Goal: Communication & Community: Share content

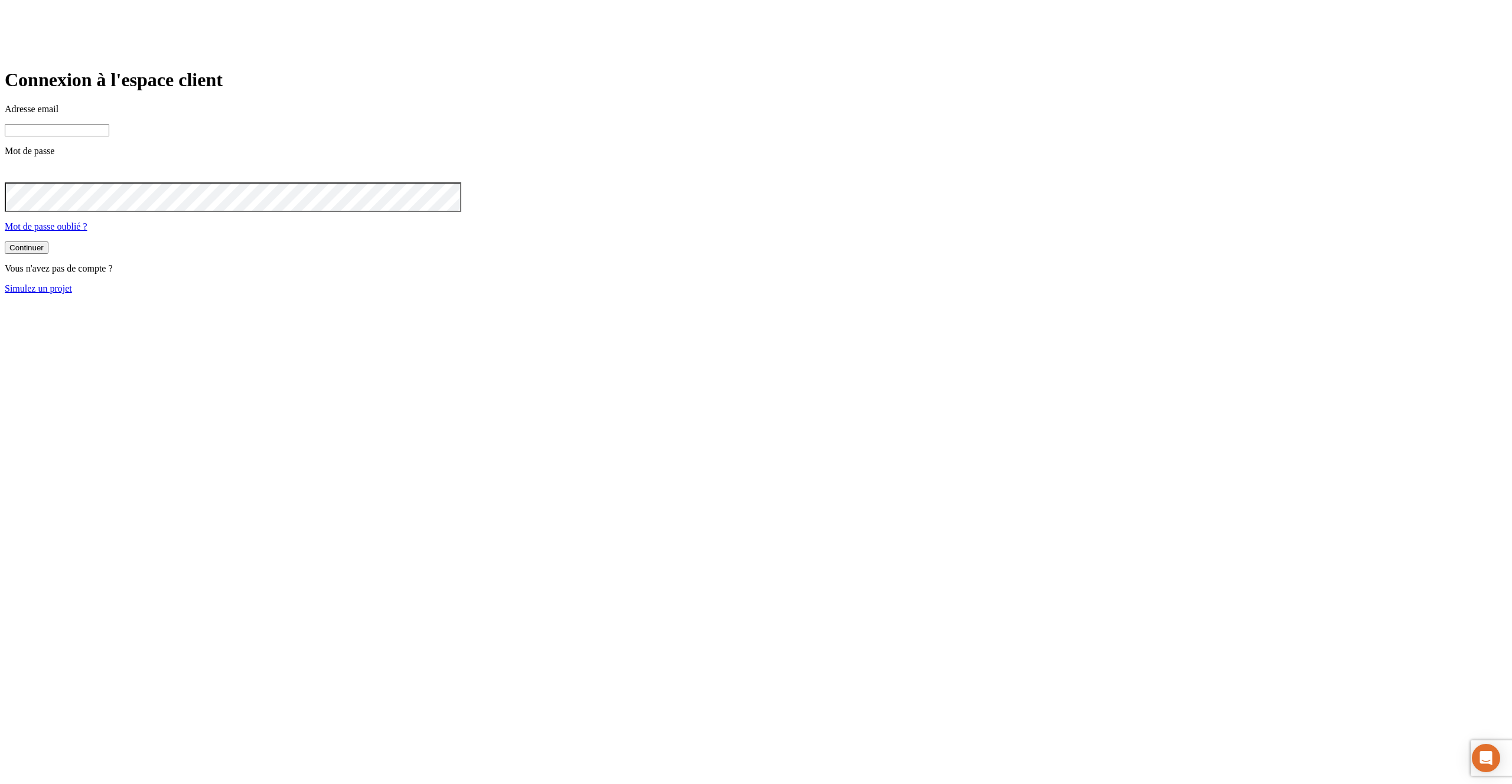
click at [109, 136] on input at bounding box center [57, 130] width 105 height 12
type input "N"
type input "j"
paste input "[DOMAIN_NAME][PERSON_NAME][EMAIL_ADDRESS][DOMAIN_NAME]"
type input "[PERSON_NAME][DOMAIN_NAME][EMAIL_ADDRESS][DOMAIN_NAME]"
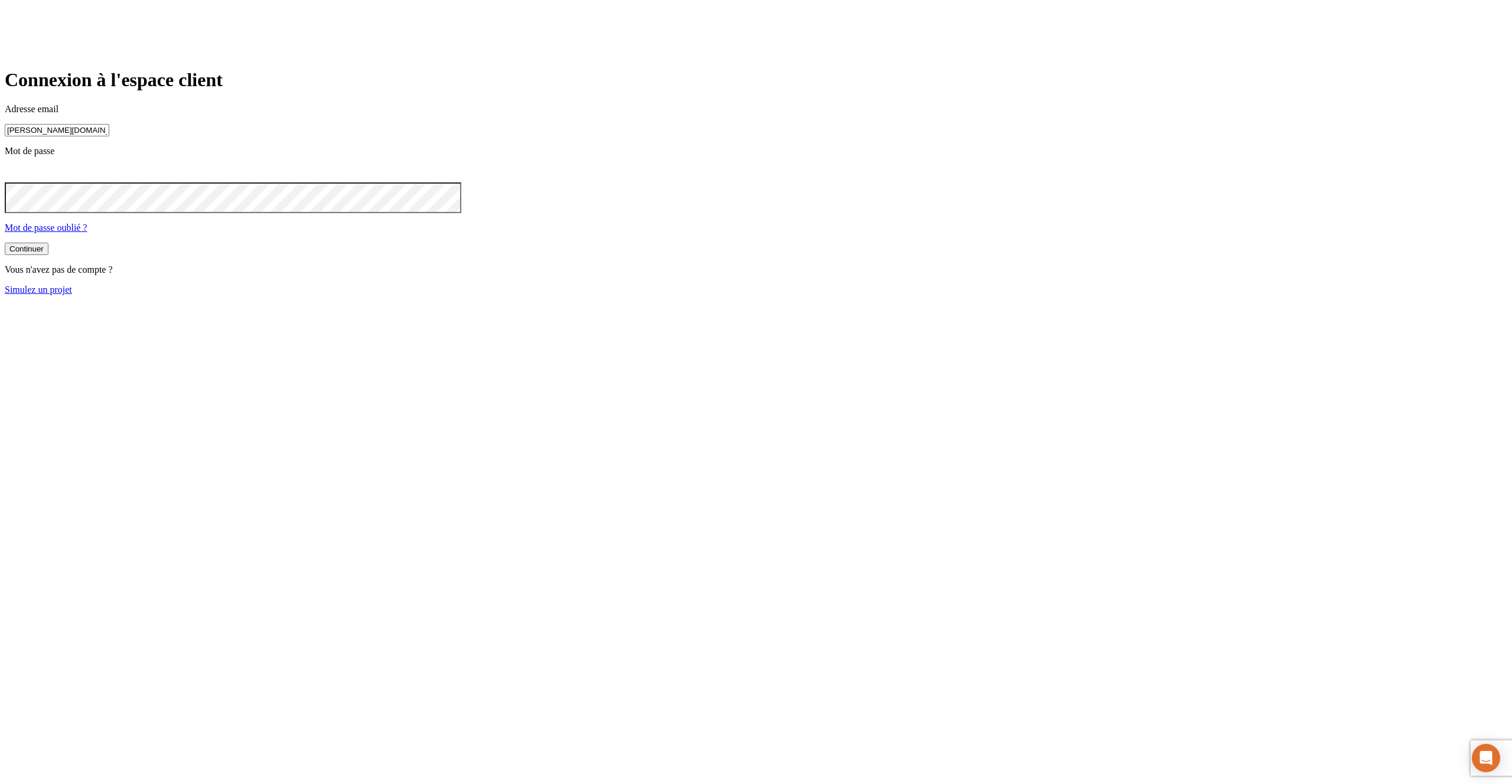
click at [109, 136] on input "james.bond+349@nalo.fr" at bounding box center [57, 130] width 105 height 12
click at [48, 254] on button "Continuer" at bounding box center [27, 247] width 44 height 12
click at [19, 180] on icon at bounding box center [12, 172] width 15 height 15
click at [5, 243] on button "Continuer" at bounding box center [27, 249] width 44 height 12
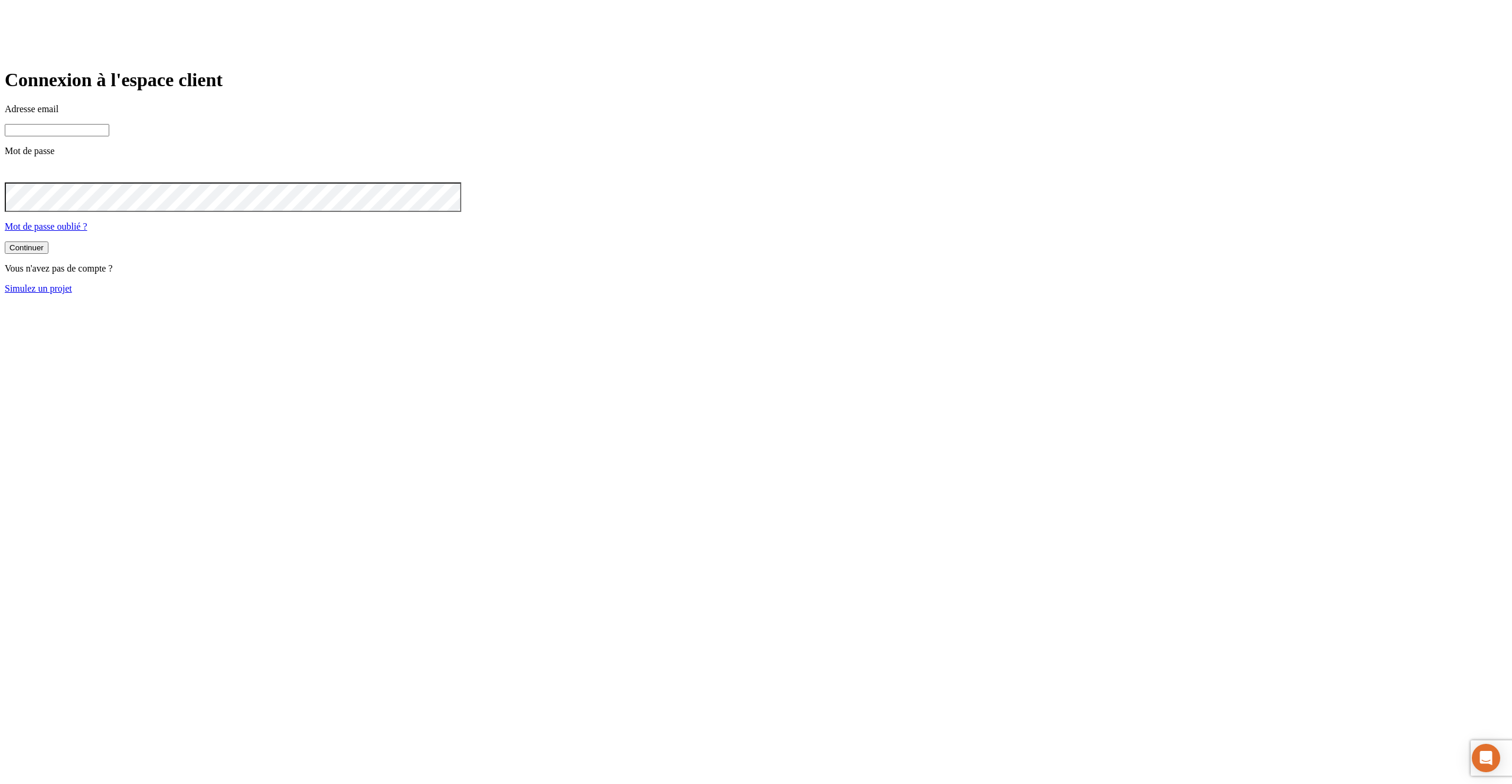
click at [109, 136] on input at bounding box center [57, 130] width 105 height 12
type input "j"
paste input "[DOMAIN_NAME][PERSON_NAME][EMAIL_ADDRESS][DOMAIN_NAME]"
type input "[PERSON_NAME][DOMAIN_NAME][EMAIL_ADDRESS][DOMAIN_NAME]"
click at [5, 243] on button "Continuer" at bounding box center [27, 249] width 44 height 12
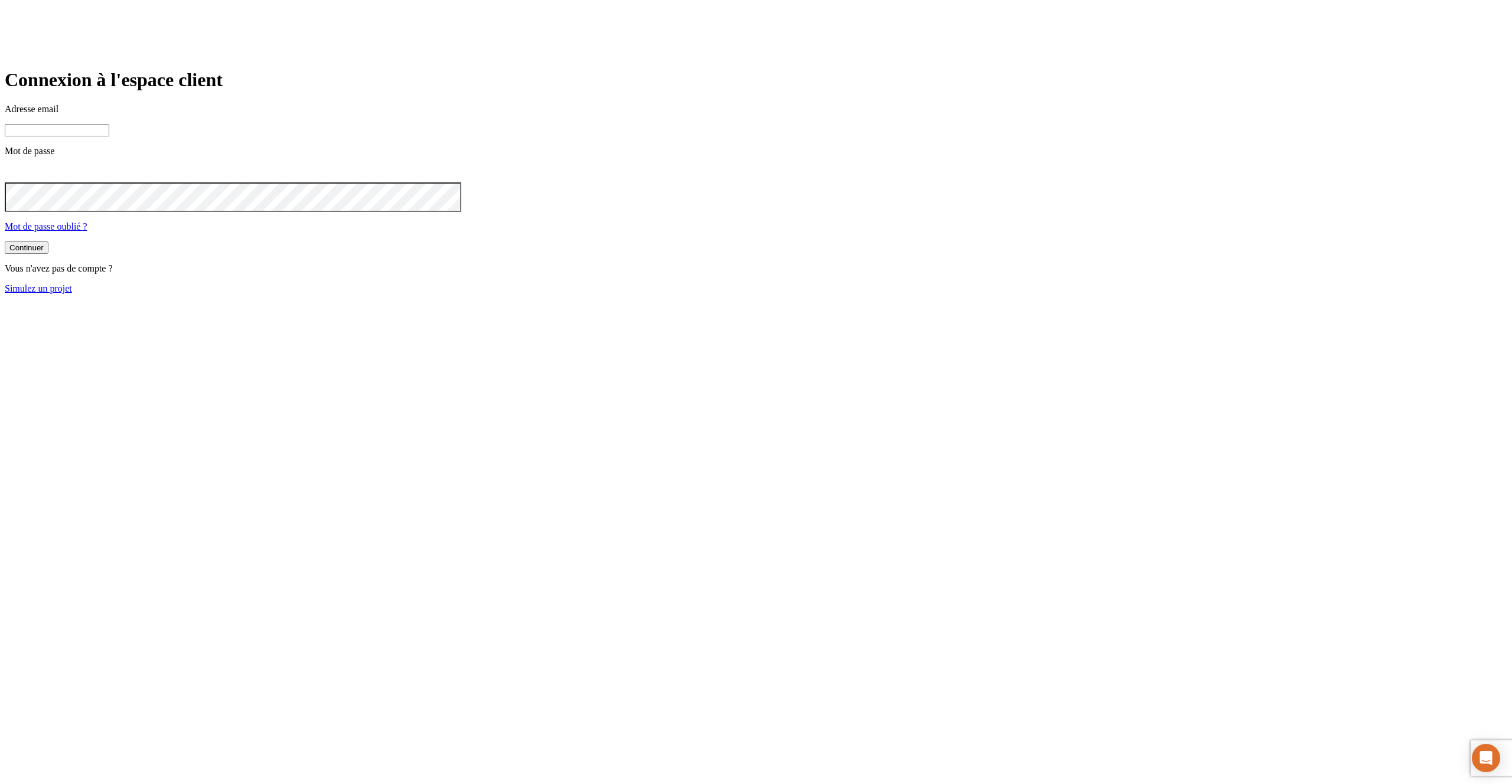
click at [109, 136] on input at bounding box center [57, 130] width 105 height 12
type input "j"
paste input "[DOMAIN_NAME][PERSON_NAME][EMAIL_ADDRESS][DOMAIN_NAME]"
type input "[PERSON_NAME][DOMAIN_NAME][EMAIL_ADDRESS][DOMAIN_NAME]"
click at [5, 243] on button "Continuer" at bounding box center [27, 249] width 44 height 12
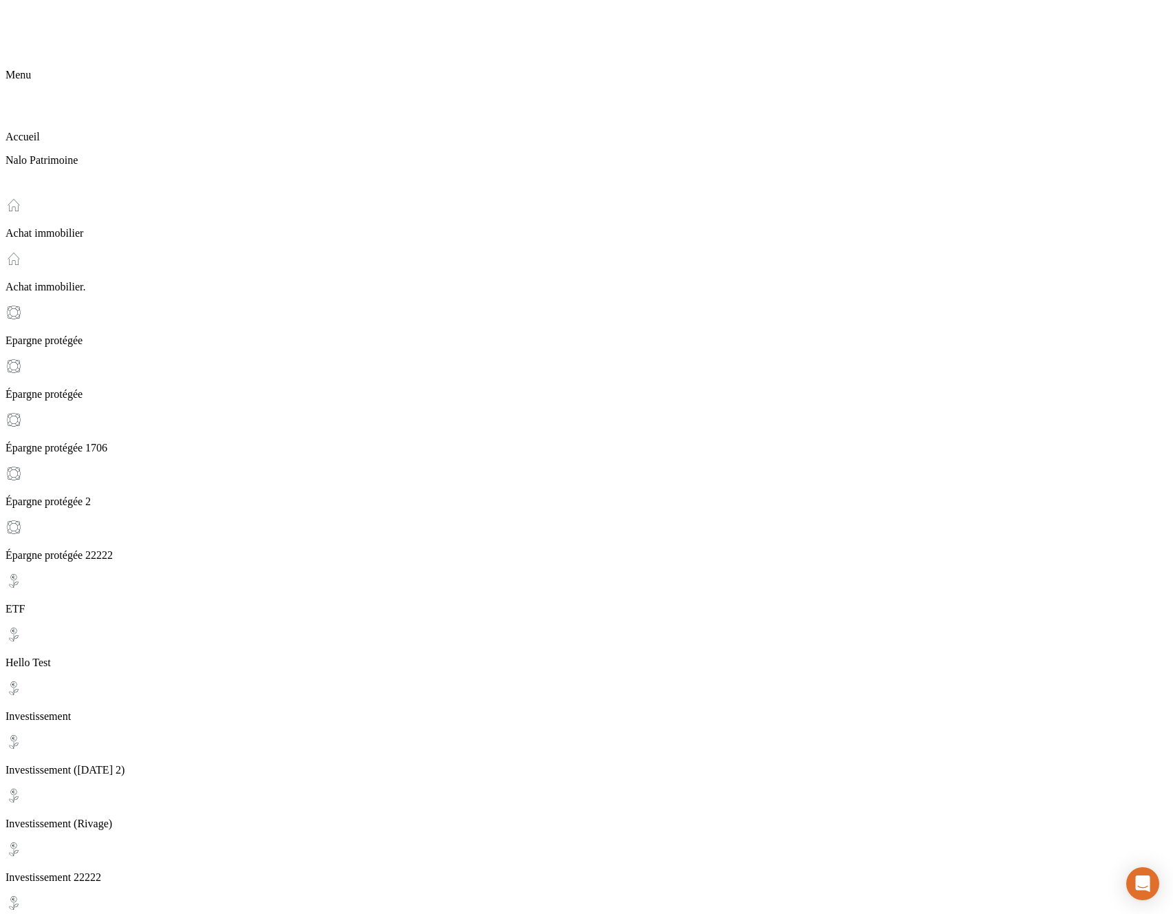
type input "[EMAIL_ADDRESS][DOMAIN_NAME]"
